Goal: Information Seeking & Learning: Understand process/instructions

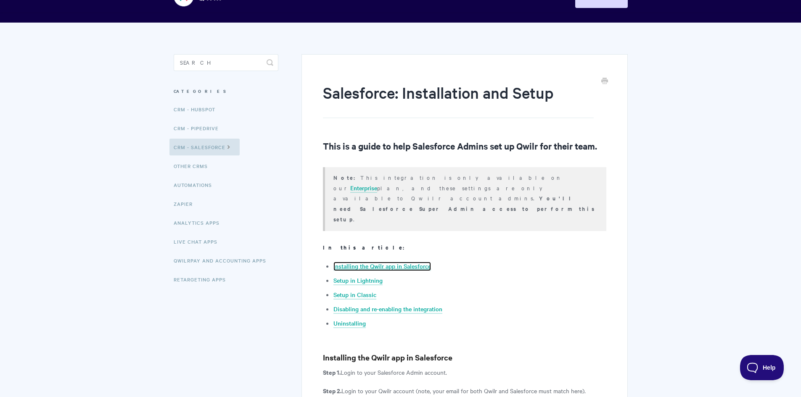
scroll to position [42, 0]
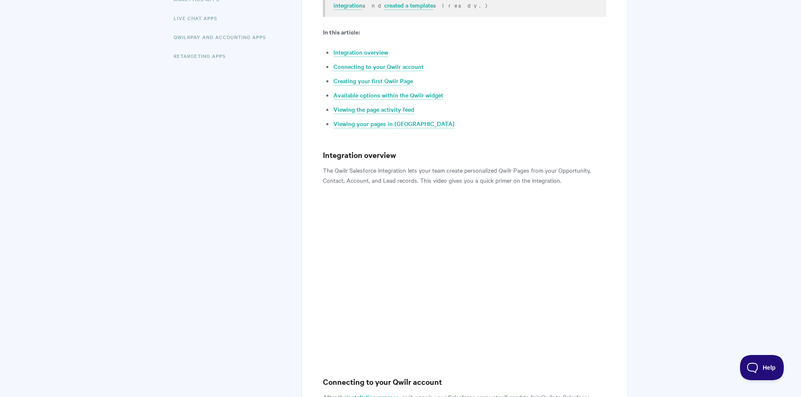
scroll to position [252, 0]
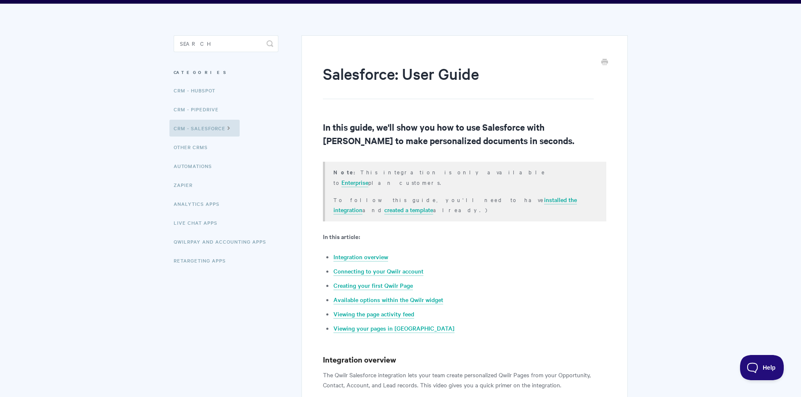
scroll to position [45, 0]
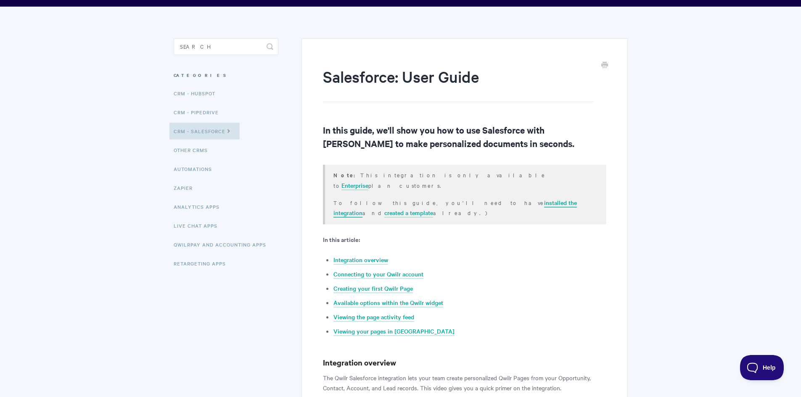
click at [458, 198] on link "installed the integration" at bounding box center [454, 207] width 243 height 19
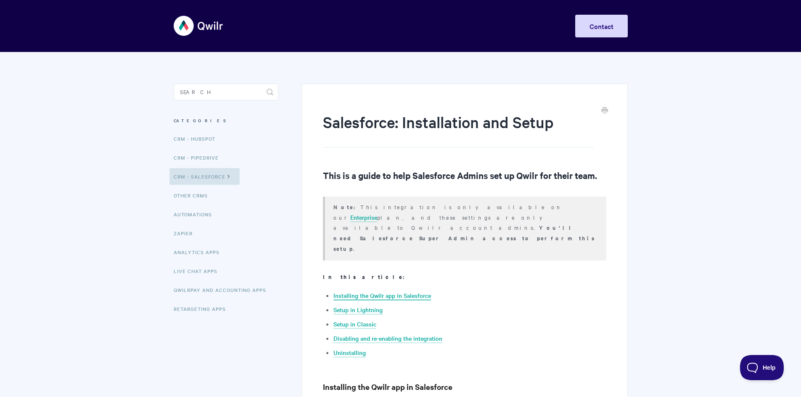
click at [390, 291] on link "Installing the Qwilr app in Salesforce" at bounding box center [382, 295] width 98 height 9
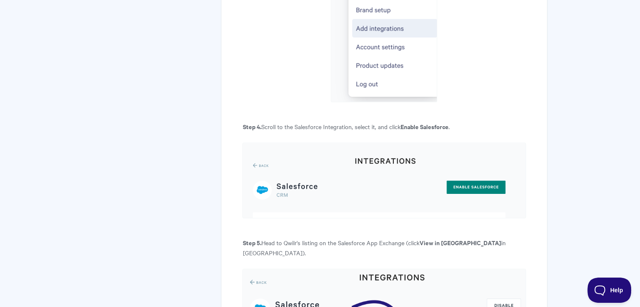
scroll to position [518, 0]
